Goal: Find specific page/section: Find specific page/section

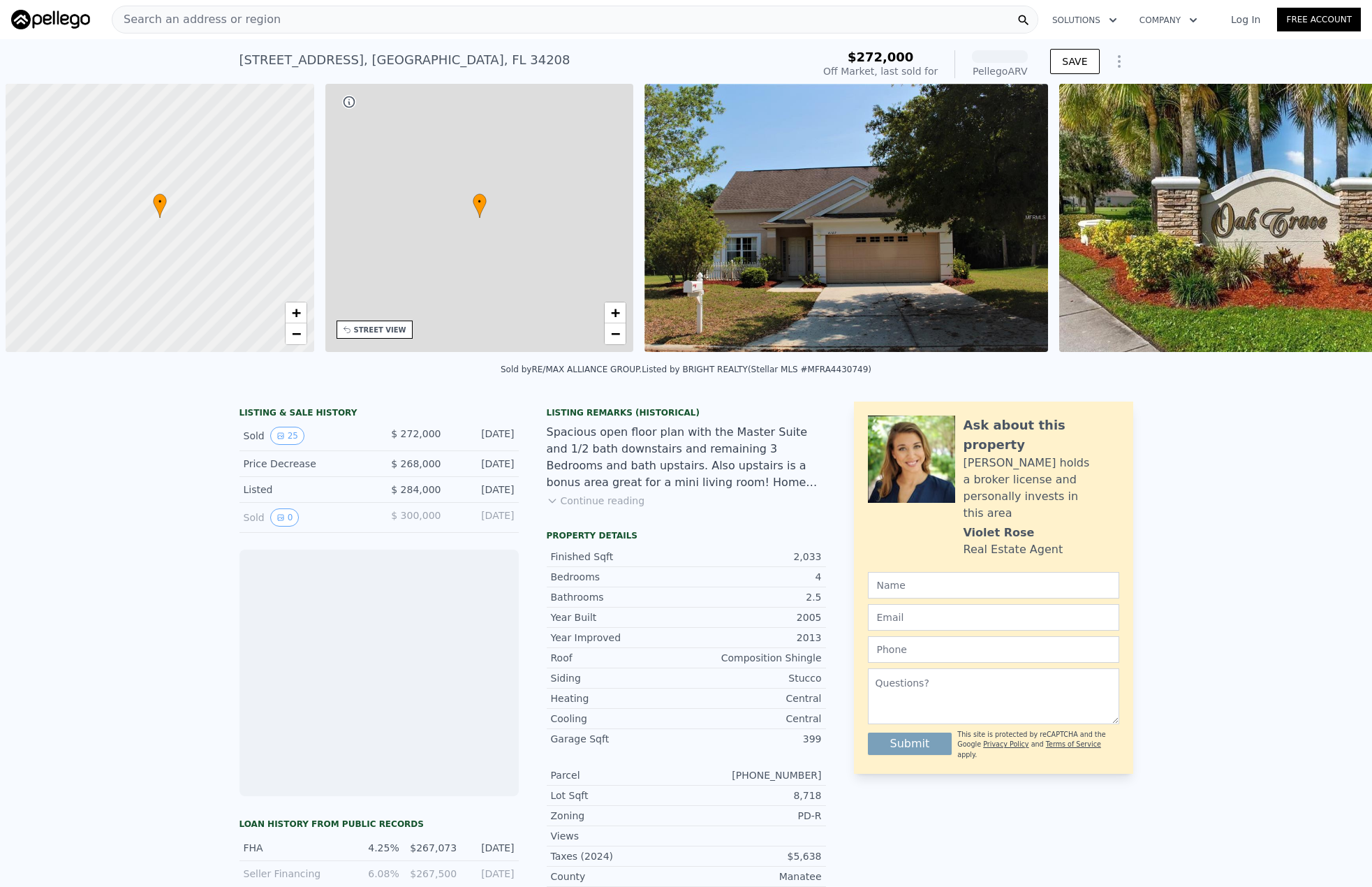
scroll to position [0, 5]
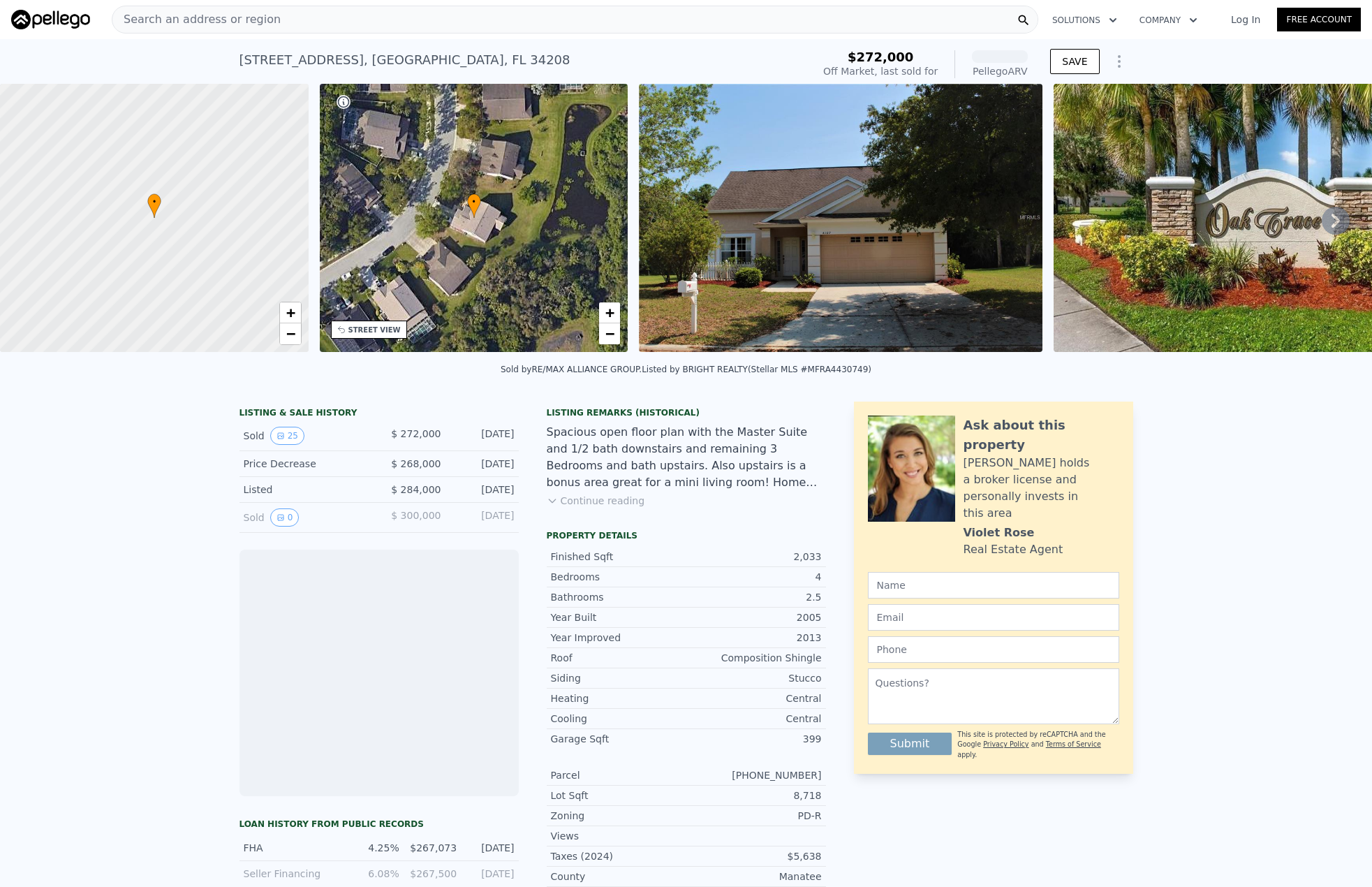
click at [785, 295] on img at bounding box center [840, 218] width 403 height 268
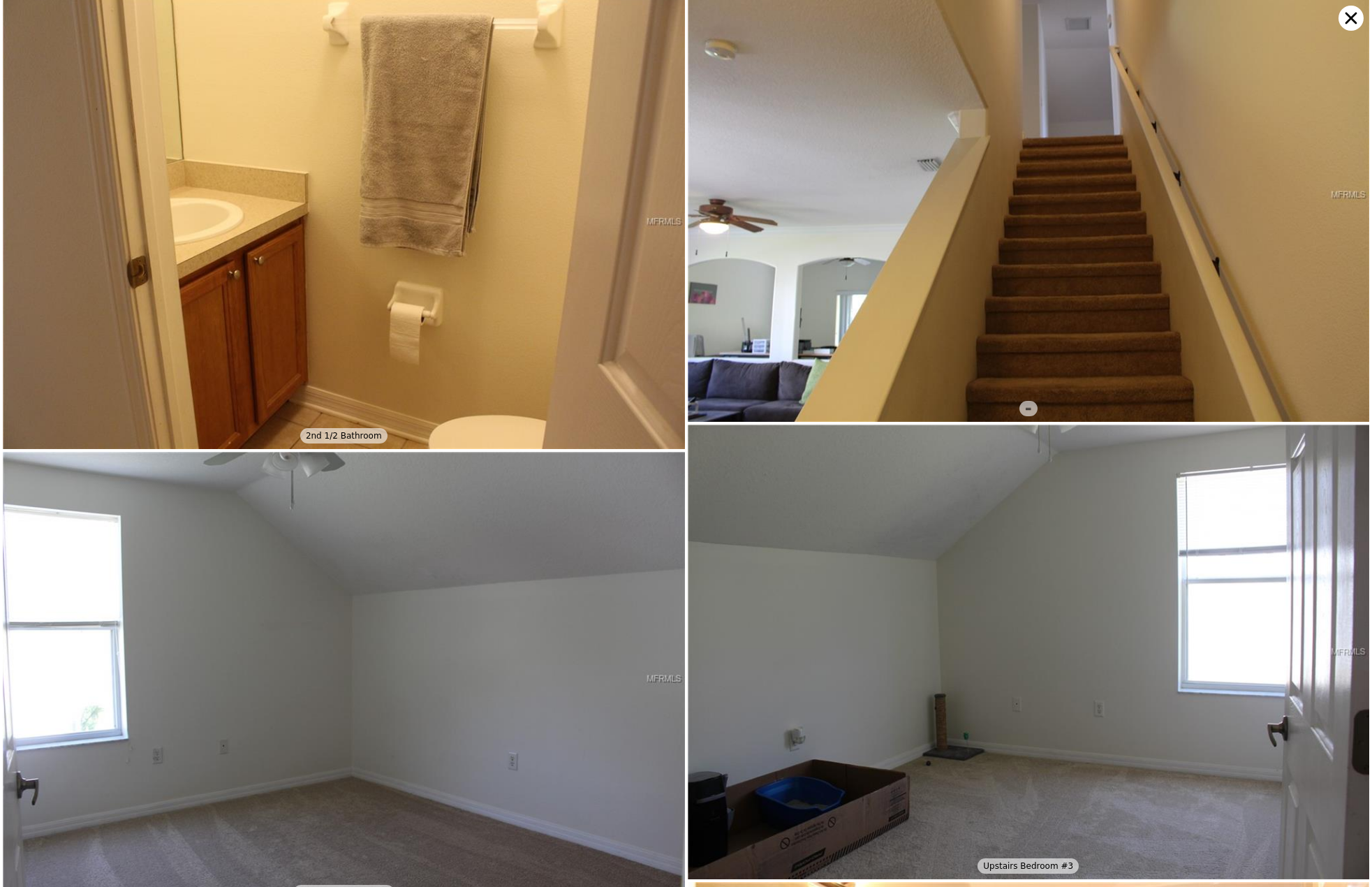
scroll to position [4079, 0]
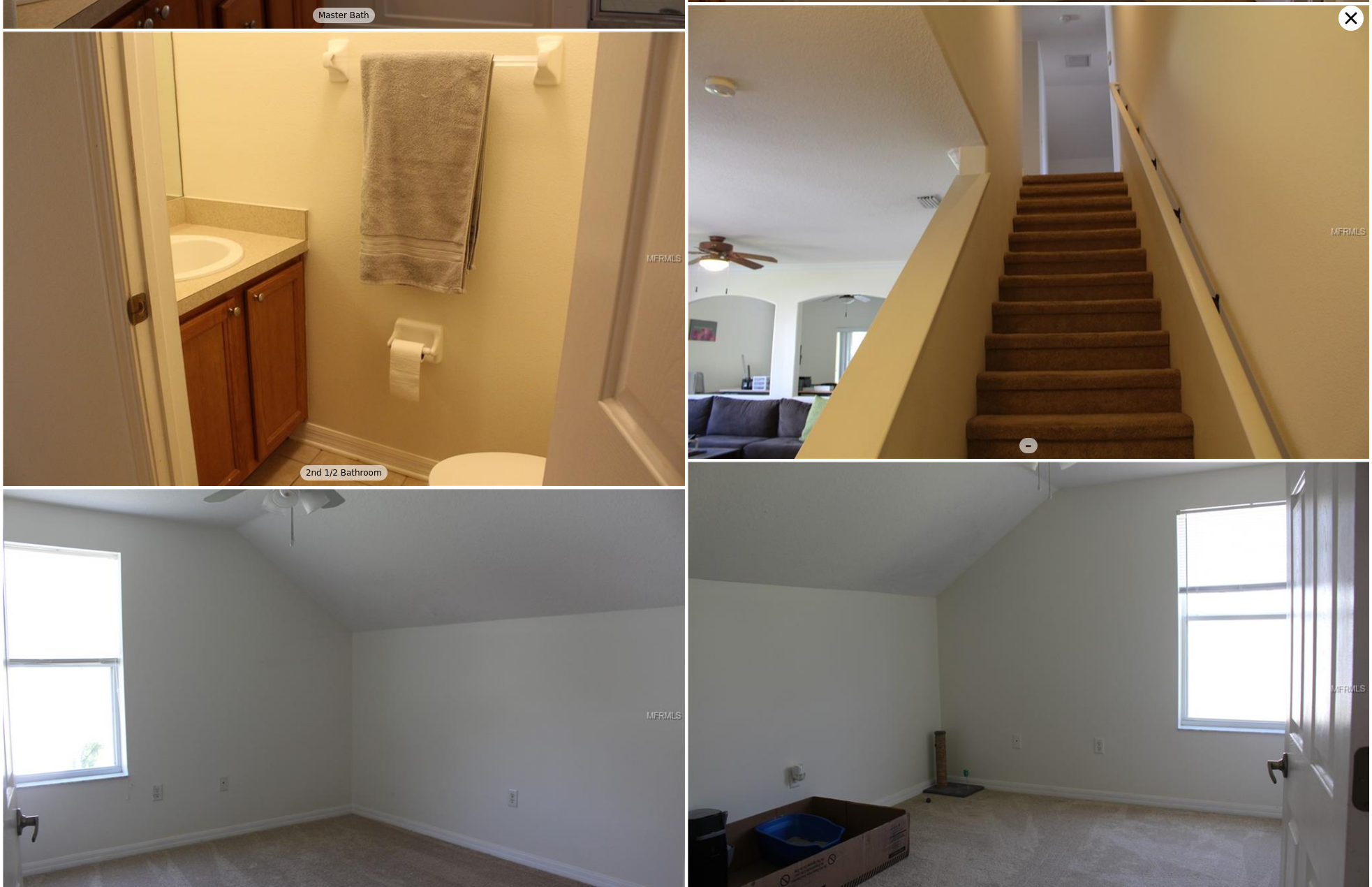
click at [1349, 21] on icon at bounding box center [1351, 18] width 25 height 25
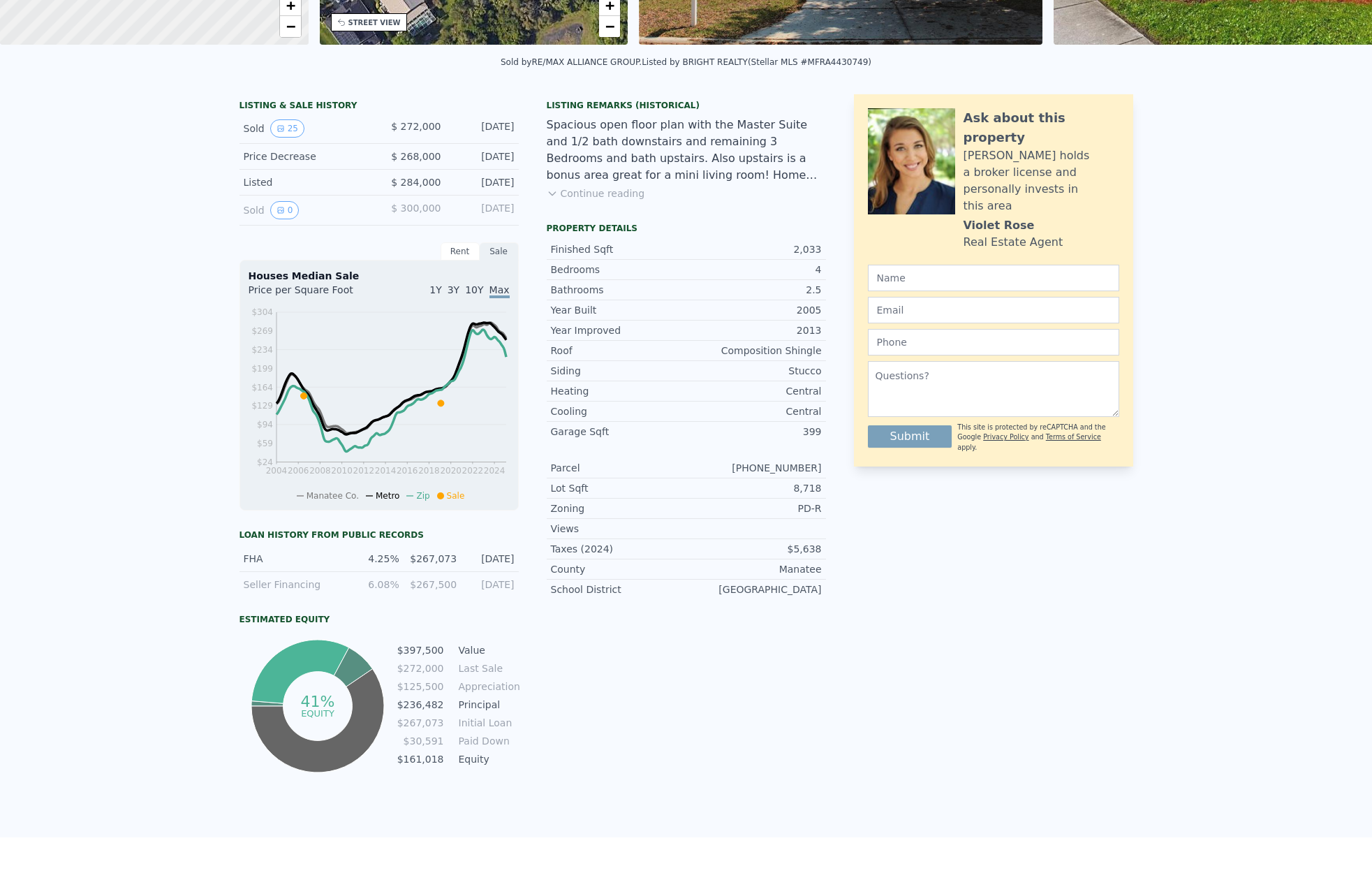
scroll to position [5, 0]
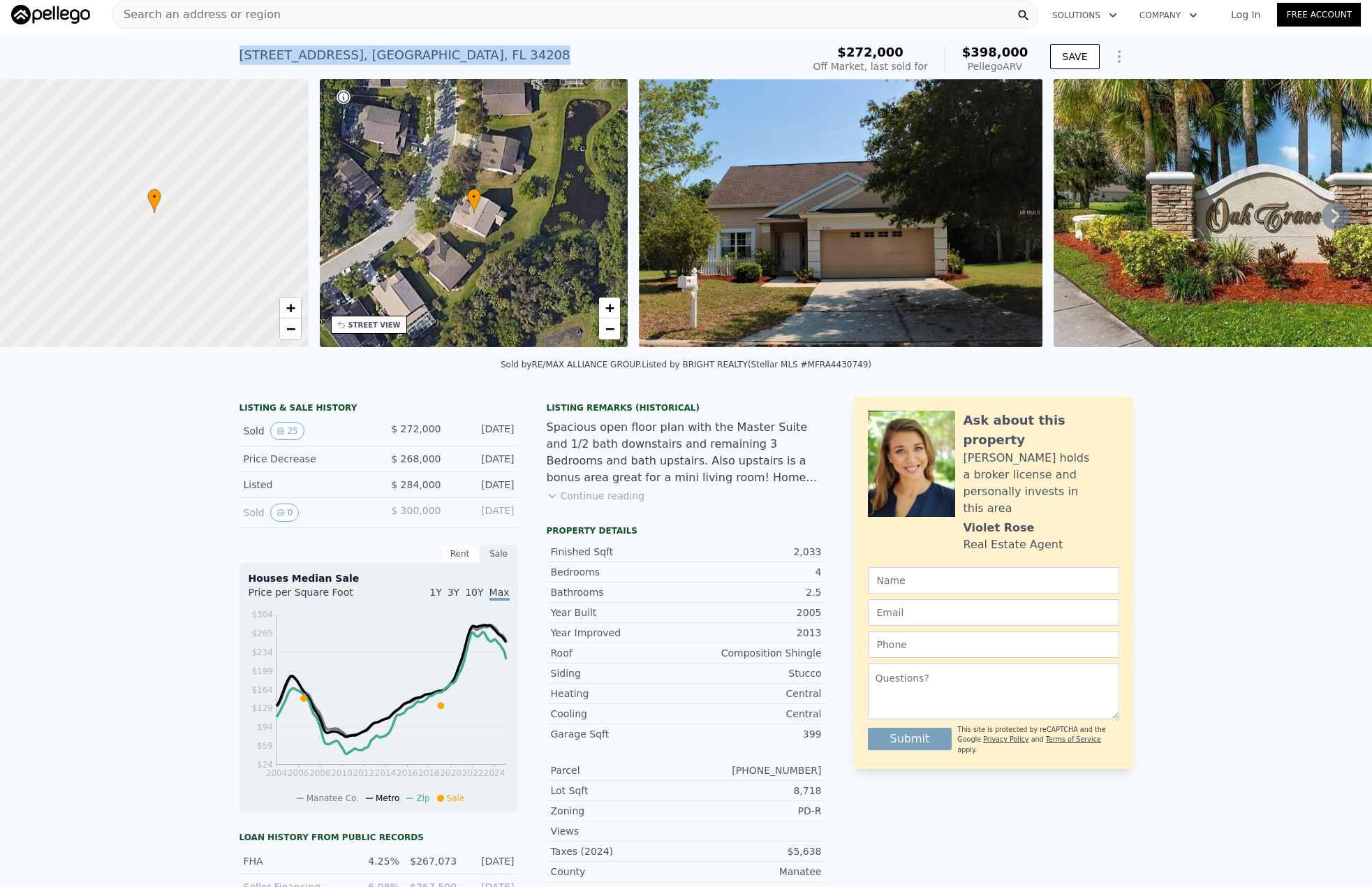
click at [328, 21] on div "Search an address or region" at bounding box center [575, 14] width 927 height 28
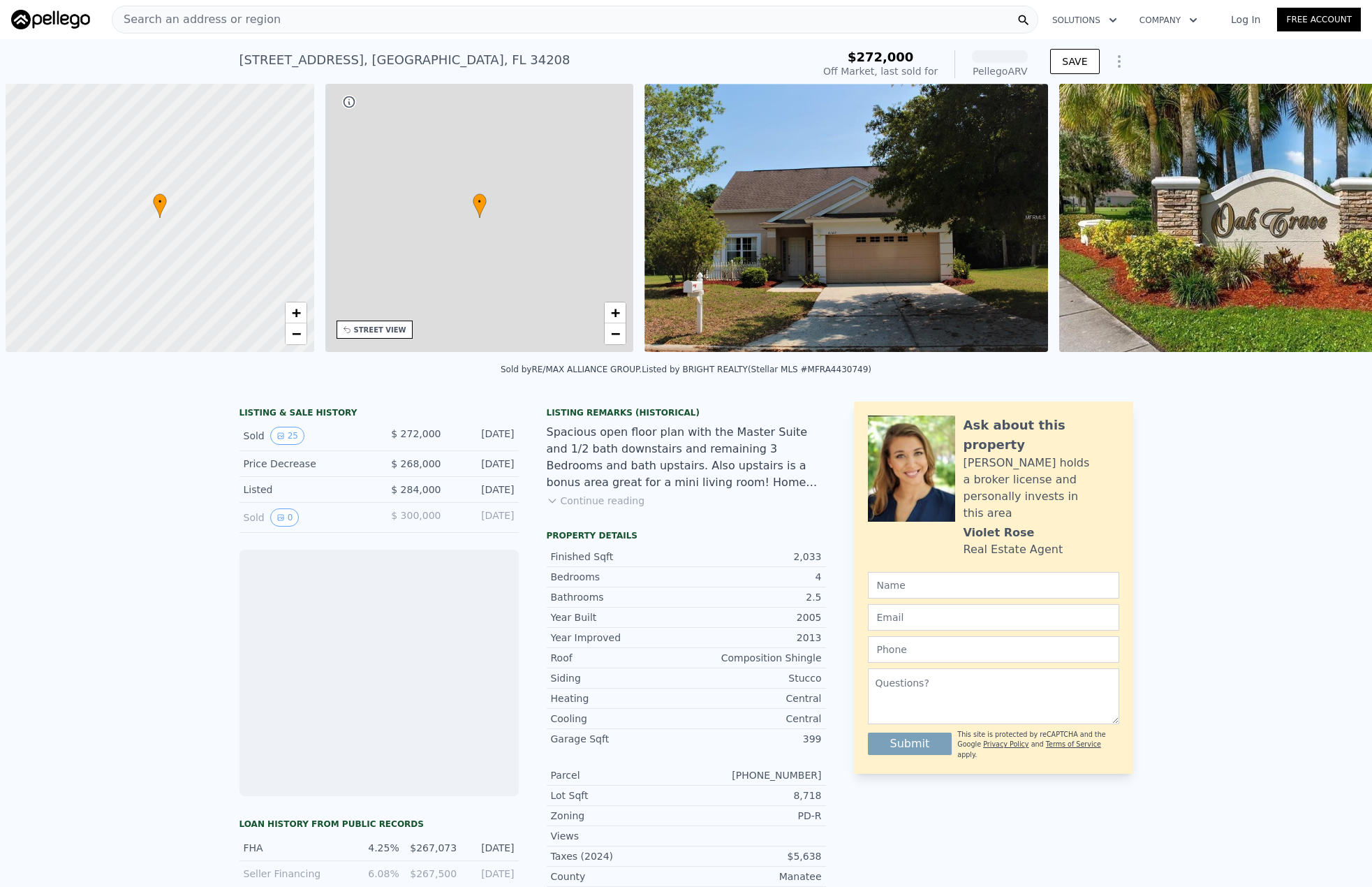
scroll to position [0, 5]
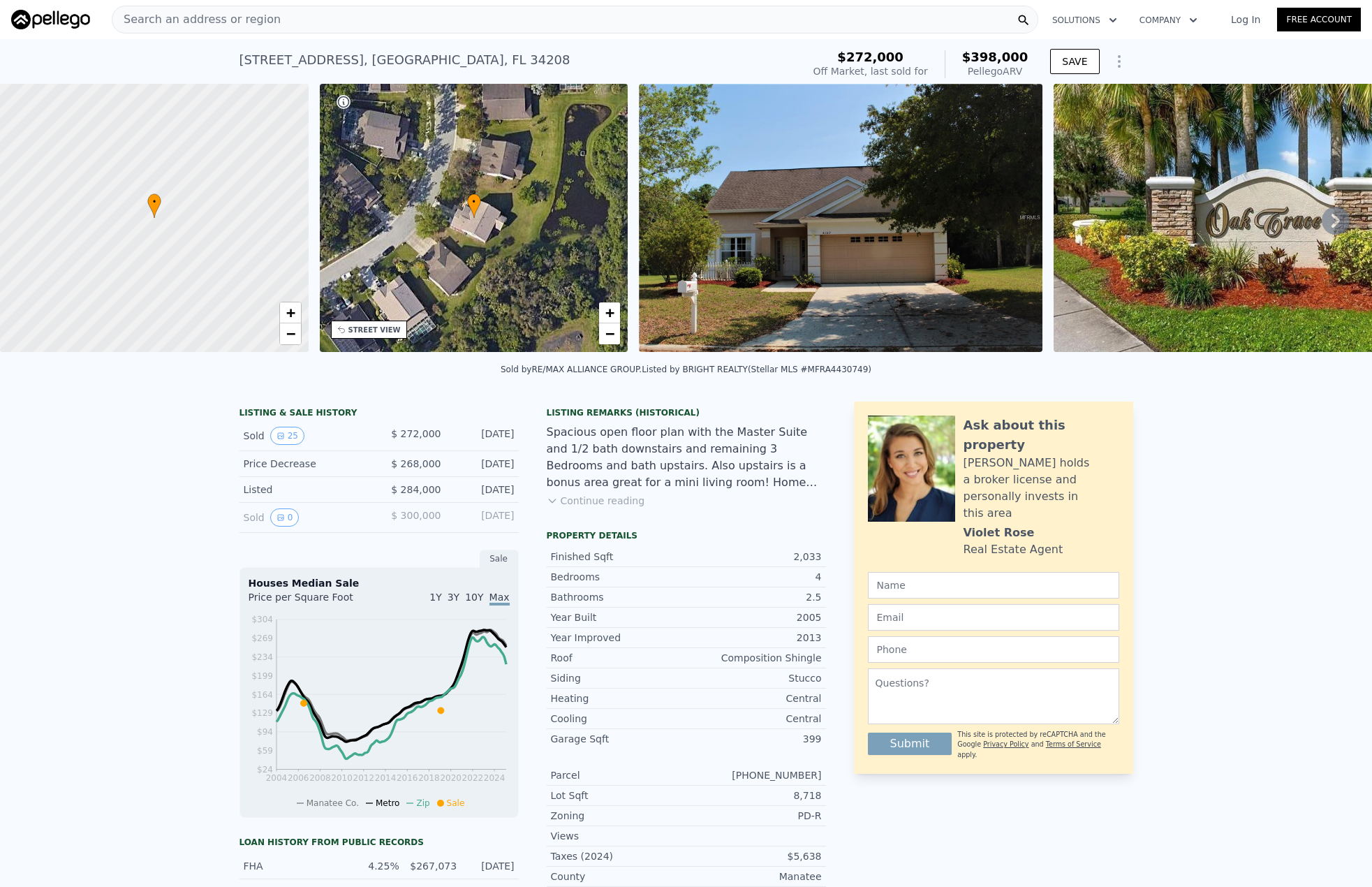
click at [1332, 228] on icon at bounding box center [1335, 221] width 8 height 14
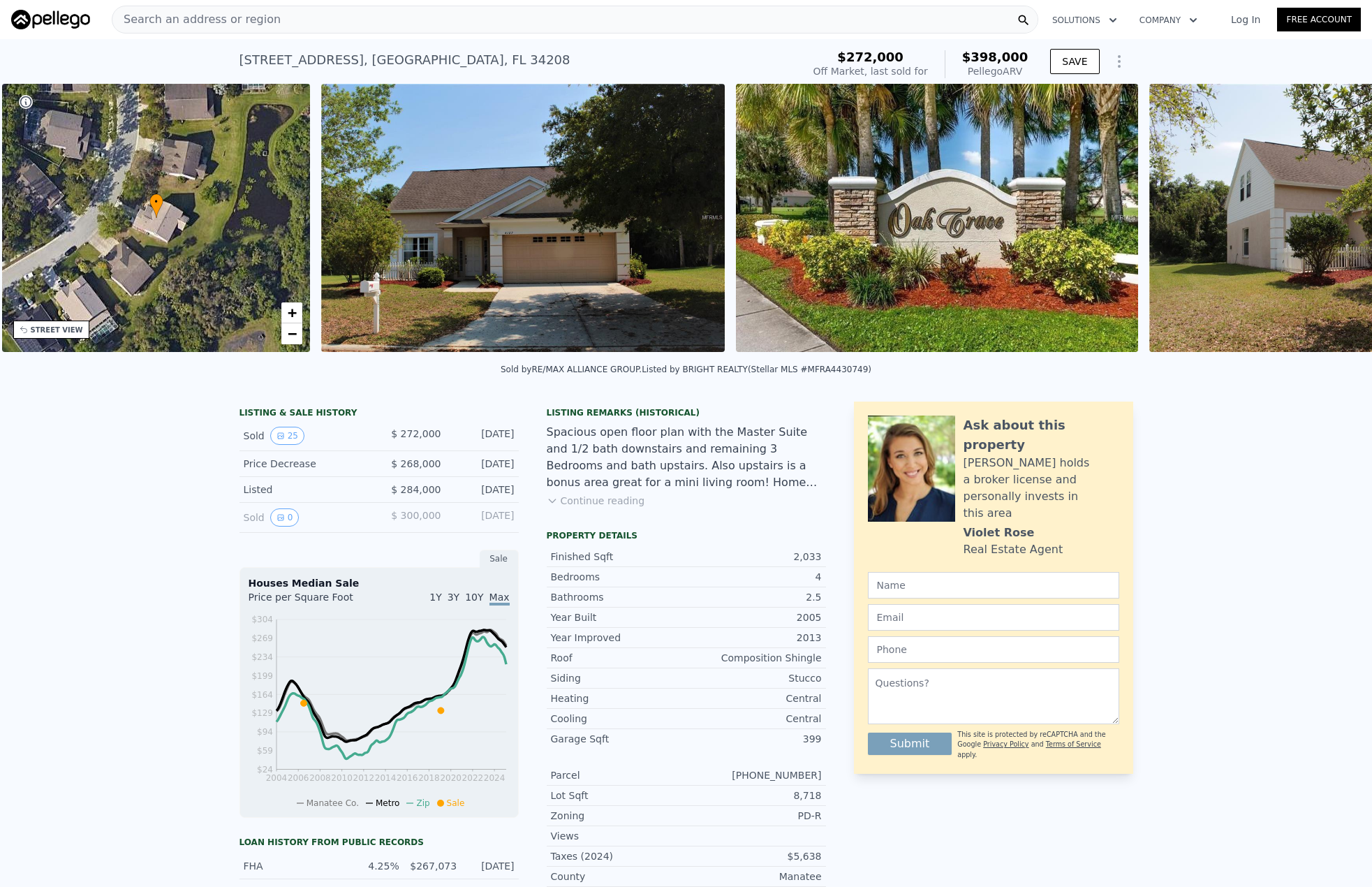
scroll to position [0, 325]
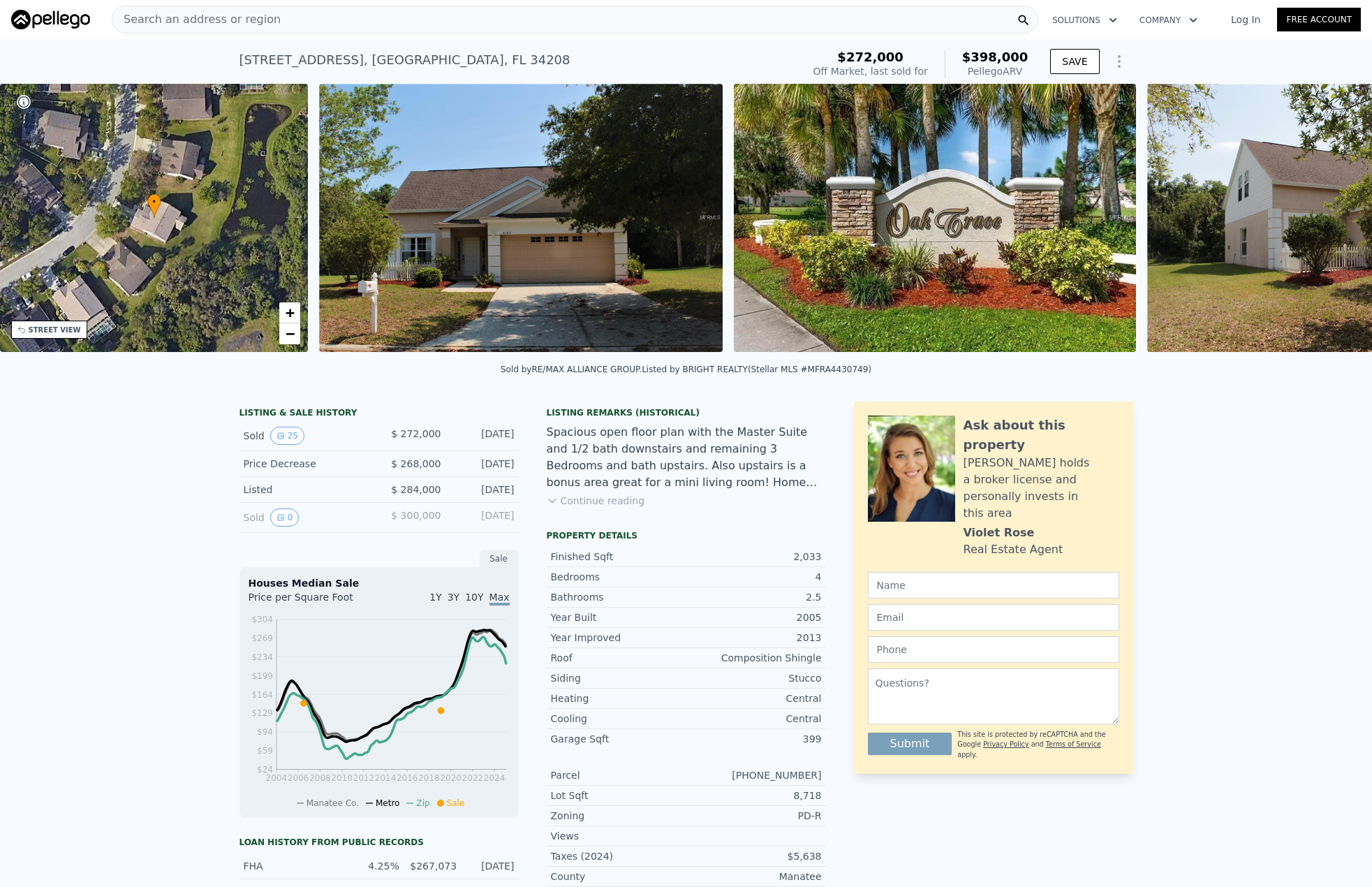
click at [1324, 228] on img at bounding box center [1348, 218] width 403 height 268
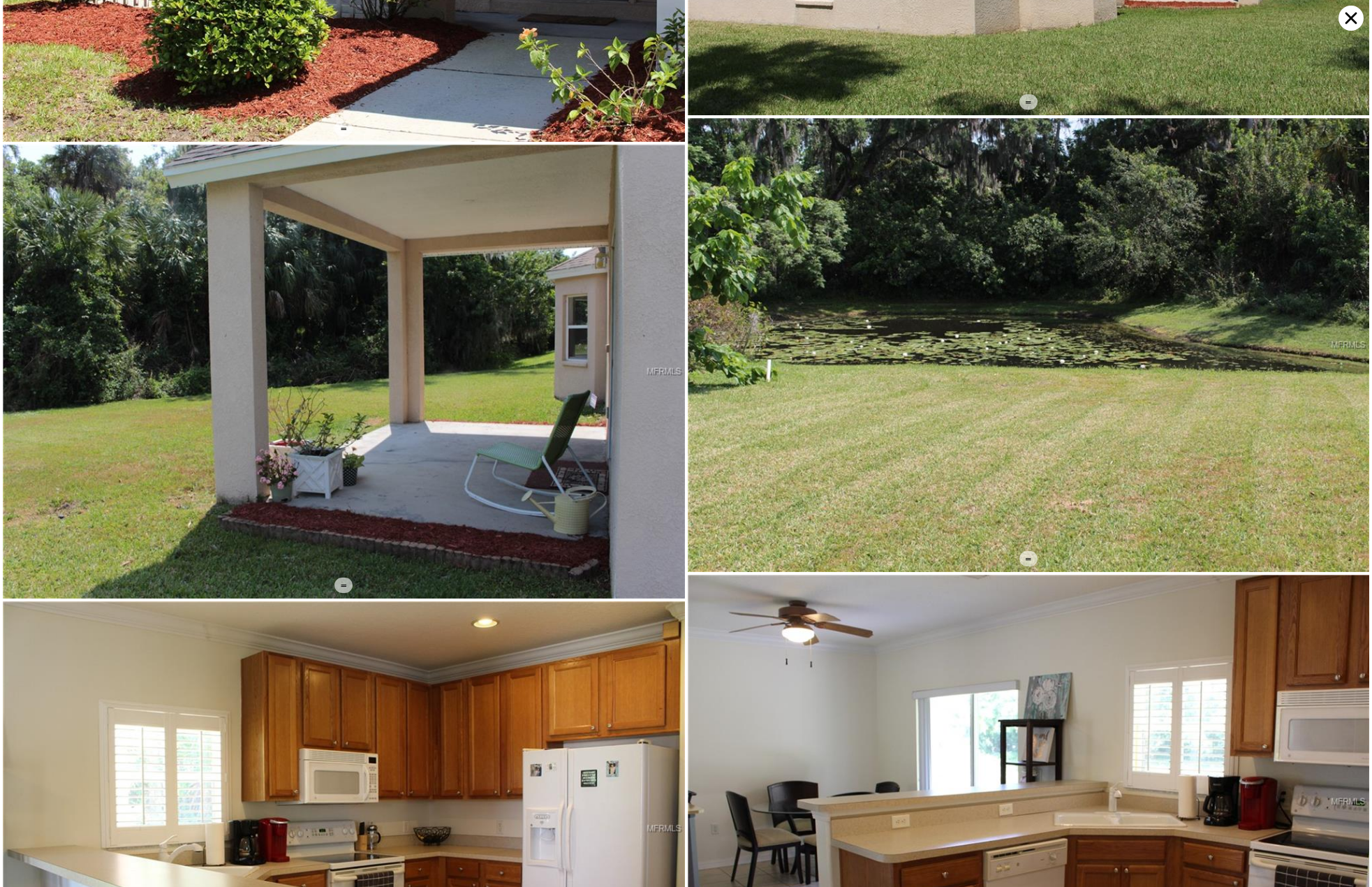
scroll to position [906, 0]
